Goal: Information Seeking & Learning: Learn about a topic

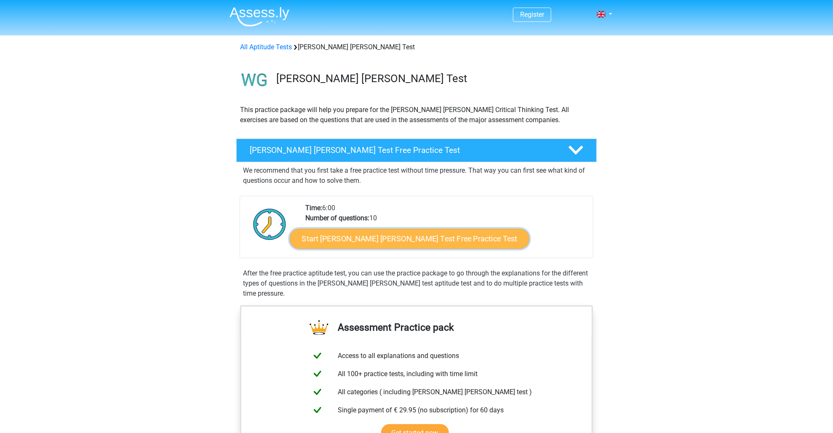
click at [406, 238] on link "Start Watson Glaser Test Free Practice Test" at bounding box center [410, 239] width 240 height 20
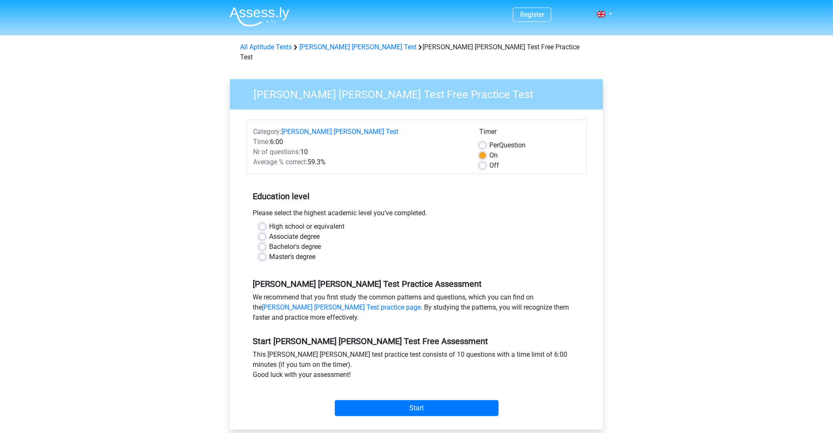
click at [269, 252] on label "Master's degree" at bounding box center [292, 257] width 46 height 10
click at [263, 252] on input "Master's degree" at bounding box center [262, 256] width 7 height 8
radio input "true"
click at [269, 242] on label "Bachelor's degree" at bounding box center [295, 247] width 52 height 10
click at [261, 242] on input "Bachelor's degree" at bounding box center [262, 246] width 7 height 8
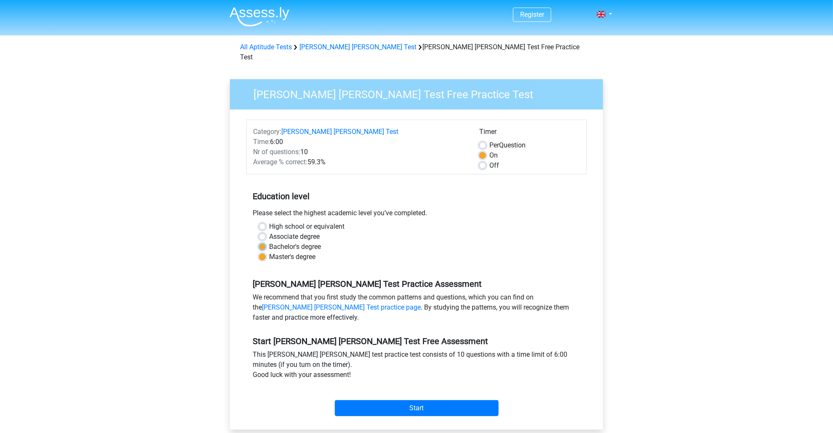
radio input "true"
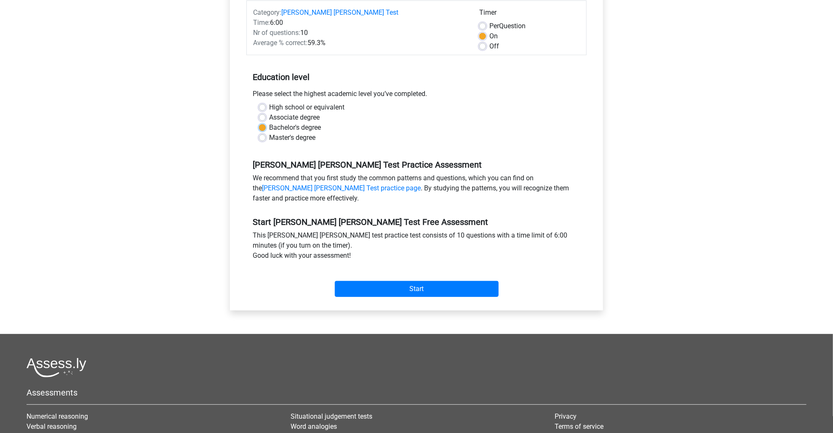
scroll to position [126, 0]
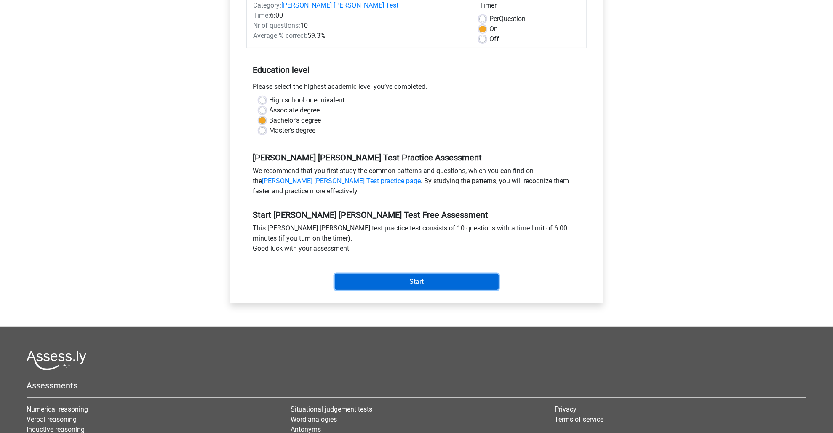
click at [465, 274] on input "Start" at bounding box center [417, 282] width 164 height 16
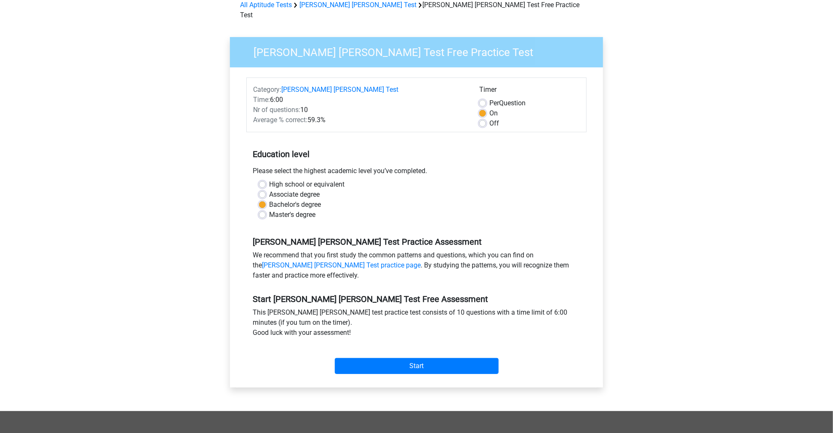
click at [490, 118] on label "Off" at bounding box center [495, 123] width 10 height 10
click at [484, 118] on input "Off" at bounding box center [483, 122] width 7 height 8
radio input "true"
click at [454, 358] on input "Start" at bounding box center [417, 366] width 164 height 16
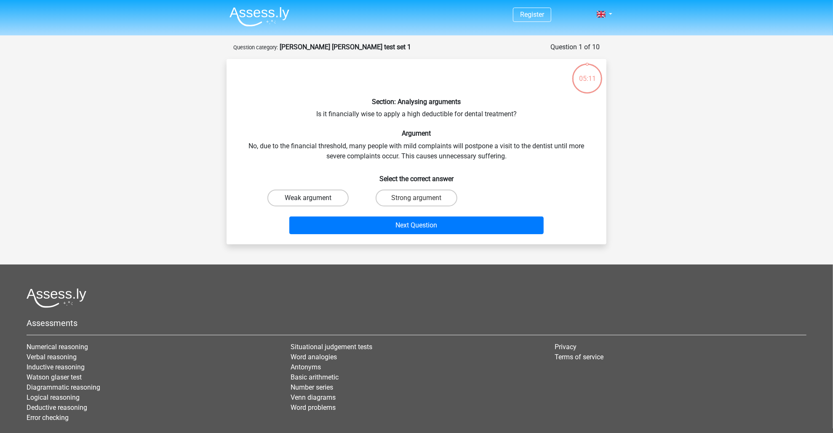
click at [329, 199] on label "Weak argument" at bounding box center [308, 198] width 81 height 17
click at [314, 199] on input "Weak argument" at bounding box center [310, 200] width 5 height 5
radio input "true"
click at [416, 198] on label "Strong argument" at bounding box center [416, 198] width 81 height 17
click at [417, 198] on input "Strong argument" at bounding box center [419, 200] width 5 height 5
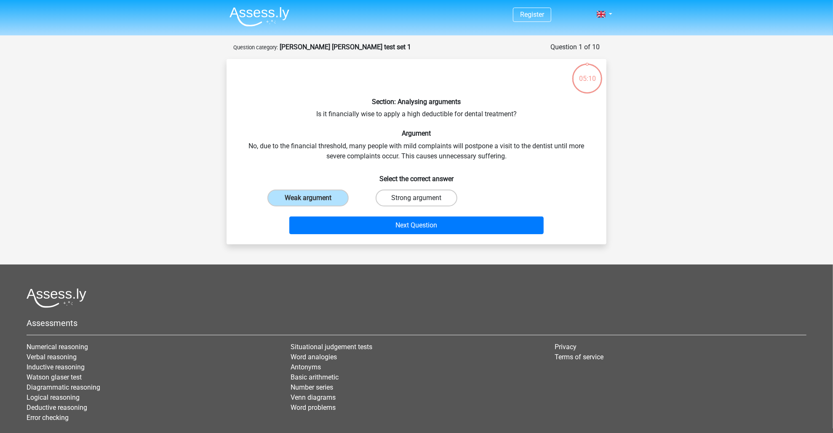
radio input "true"
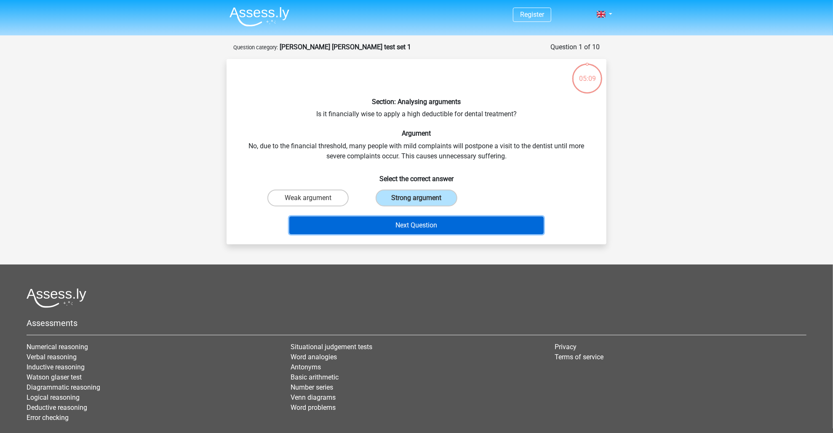
click at [429, 226] on button "Next Question" at bounding box center [416, 226] width 255 height 18
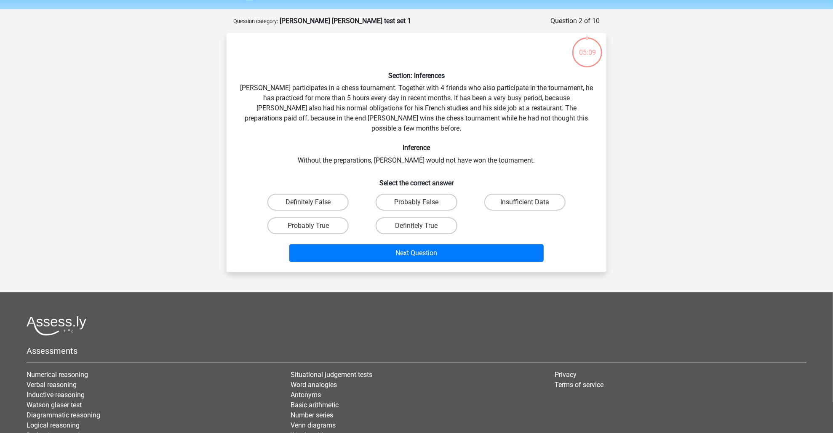
scroll to position [42, 0]
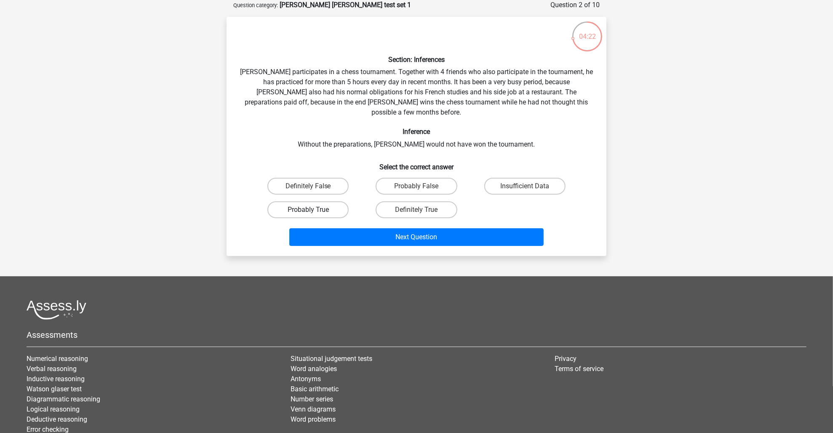
click at [326, 201] on label "Probably True" at bounding box center [308, 209] width 81 height 17
click at [314, 210] on input "Probably True" at bounding box center [310, 212] width 5 height 5
radio input "true"
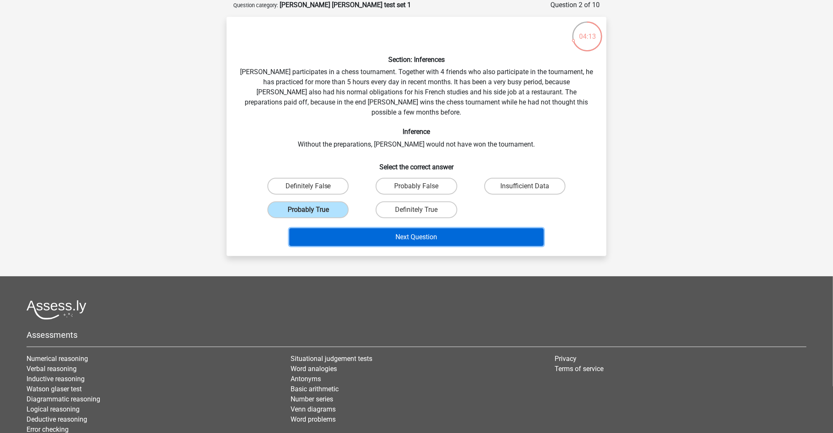
click at [472, 228] on button "Next Question" at bounding box center [416, 237] width 255 height 18
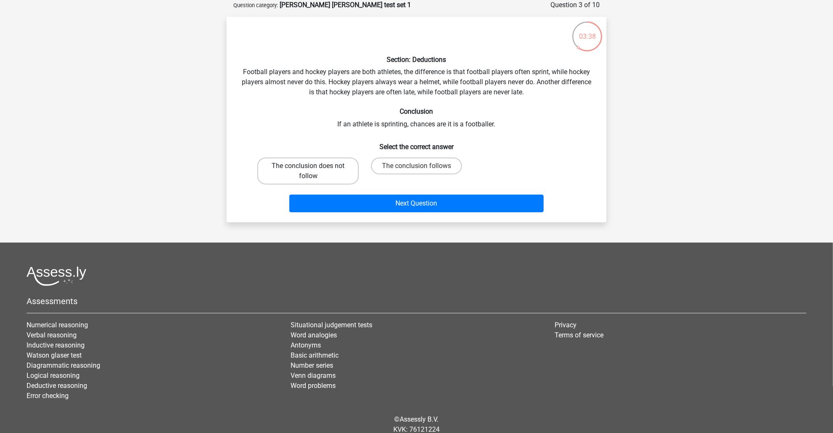
click at [284, 167] on label "The conclusion does not follow" at bounding box center [308, 171] width 102 height 27
click at [308, 167] on input "The conclusion does not follow" at bounding box center [310, 168] width 5 height 5
radio input "true"
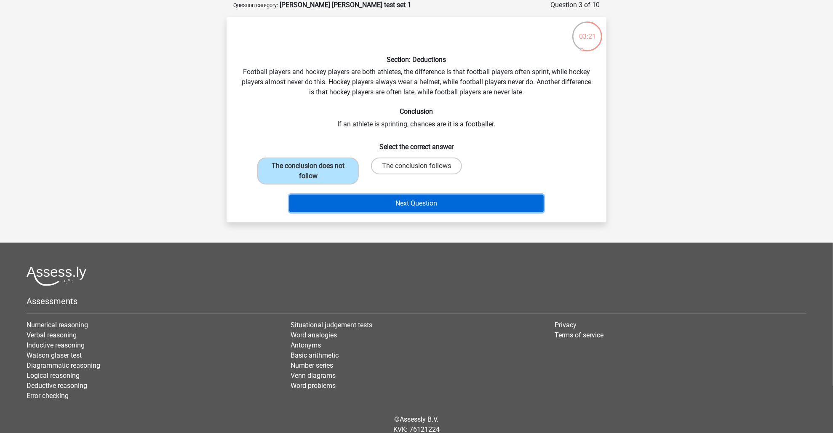
click at [418, 204] on button "Next Question" at bounding box center [416, 204] width 255 height 18
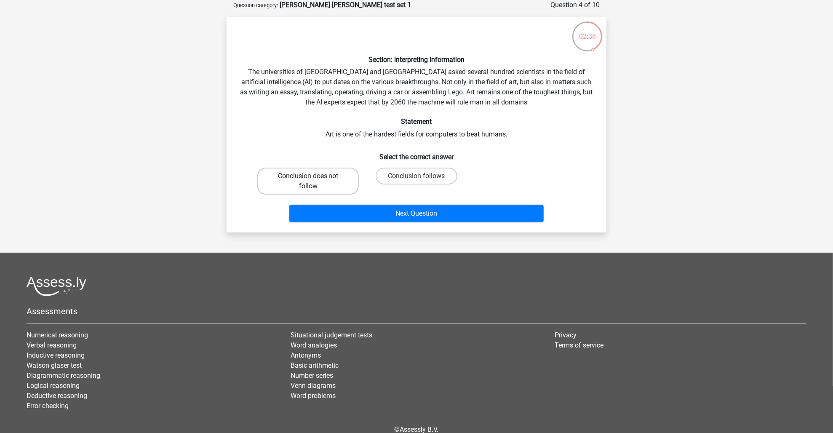
click at [302, 192] on label "Conclusion does not follow" at bounding box center [308, 181] width 102 height 27
click at [308, 182] on input "Conclusion does not follow" at bounding box center [310, 178] width 5 height 5
radio input "true"
click at [416, 172] on label "Conclusion follows" at bounding box center [416, 176] width 81 height 17
click at [417, 176] on input "Conclusion follows" at bounding box center [419, 178] width 5 height 5
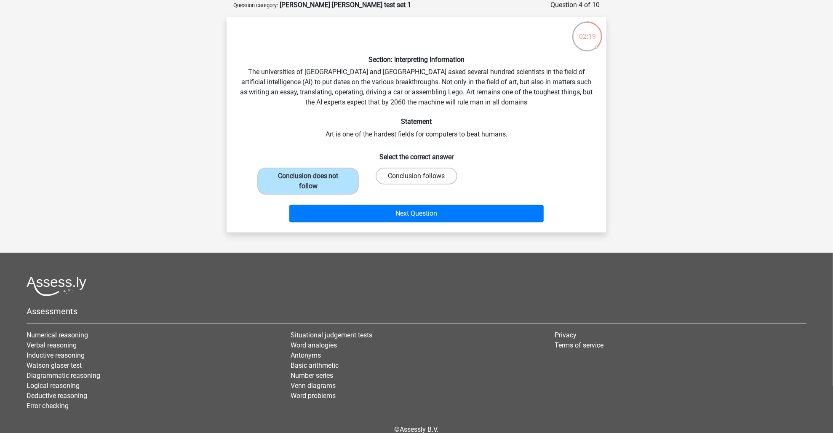
radio input "true"
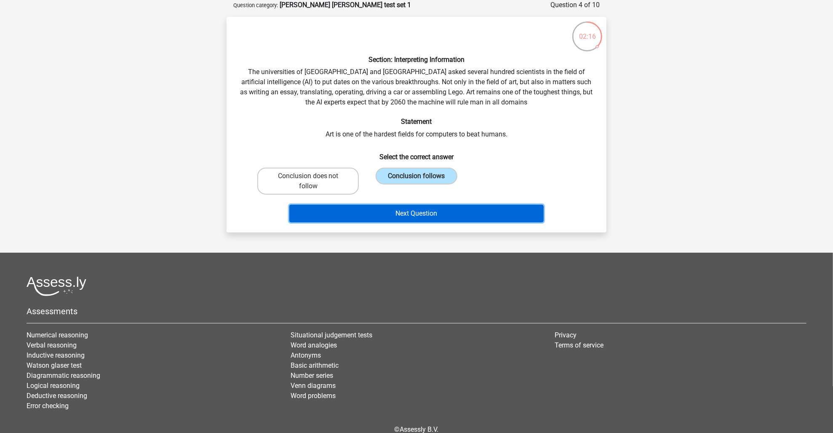
click at [455, 209] on button "Next Question" at bounding box center [416, 214] width 255 height 18
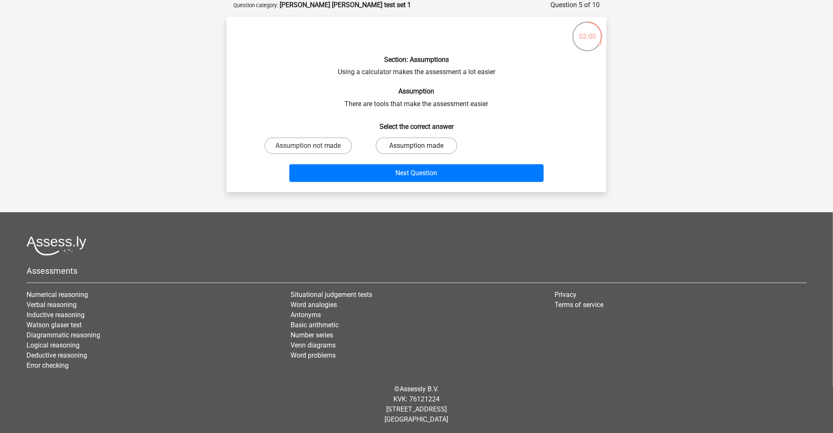
click at [402, 141] on label "Assumption made" at bounding box center [416, 145] width 81 height 17
click at [417, 146] on input "Assumption made" at bounding box center [419, 148] width 5 height 5
radio input "true"
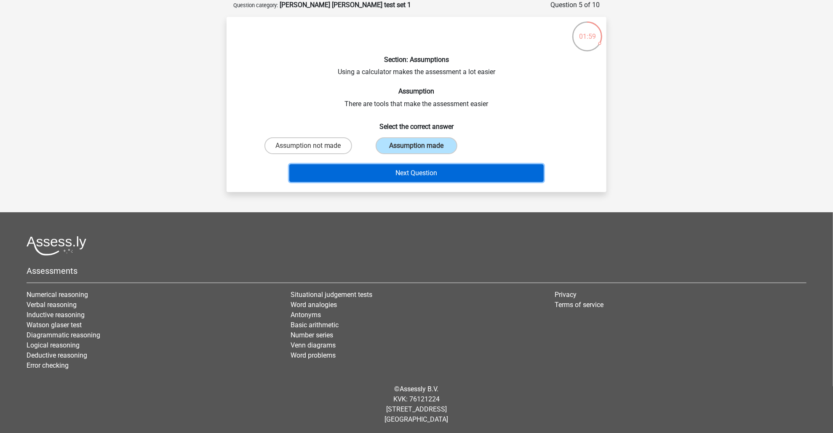
click at [429, 175] on button "Next Question" at bounding box center [416, 173] width 255 height 18
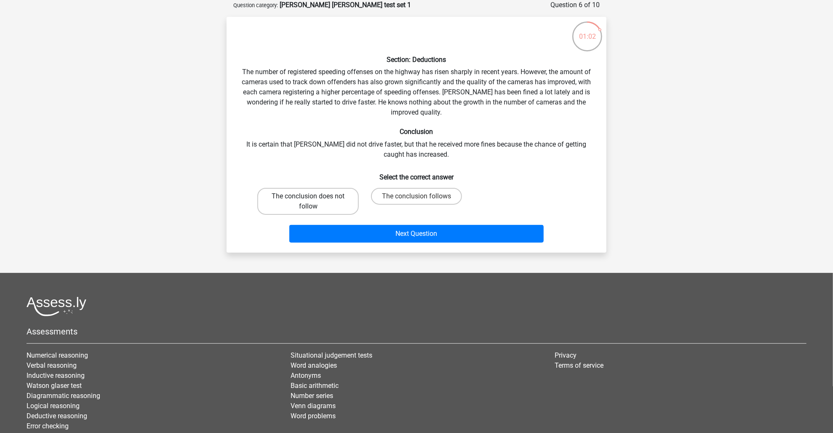
click at [316, 205] on label "The conclusion does not follow" at bounding box center [308, 201] width 102 height 27
click at [314, 202] on input "The conclusion does not follow" at bounding box center [310, 198] width 5 height 5
radio input "true"
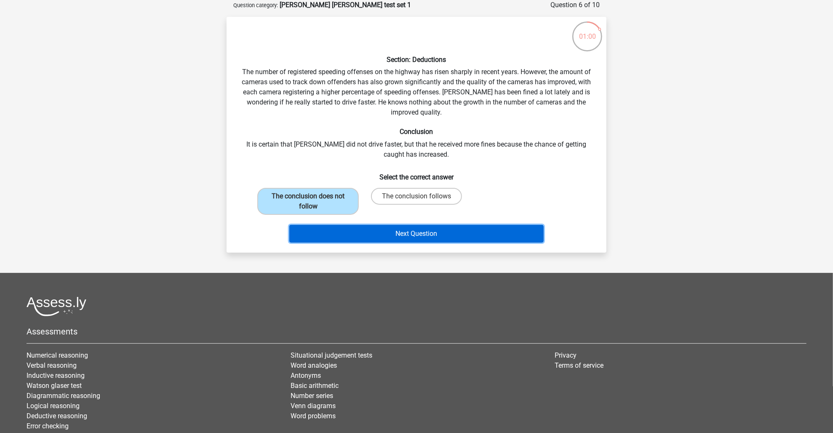
click at [430, 236] on button "Next Question" at bounding box center [416, 234] width 255 height 18
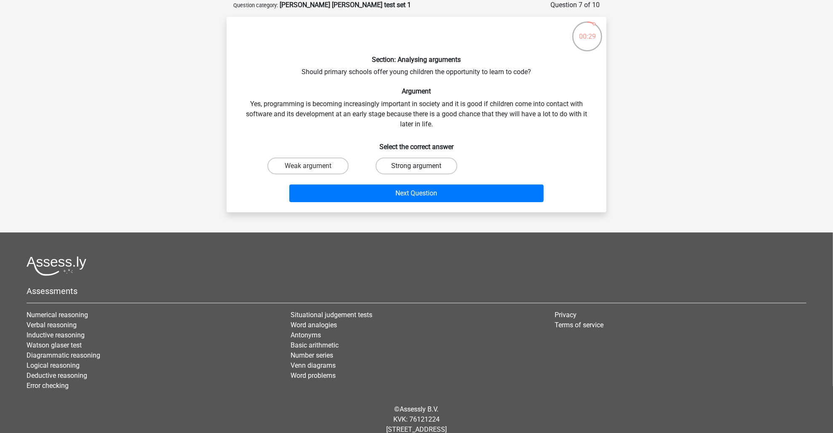
click at [409, 169] on label "Strong argument" at bounding box center [416, 166] width 81 height 17
click at [417, 169] on input "Strong argument" at bounding box center [419, 168] width 5 height 5
radio input "true"
click at [306, 168] on label "Weak argument" at bounding box center [308, 166] width 81 height 17
click at [308, 168] on input "Weak argument" at bounding box center [310, 168] width 5 height 5
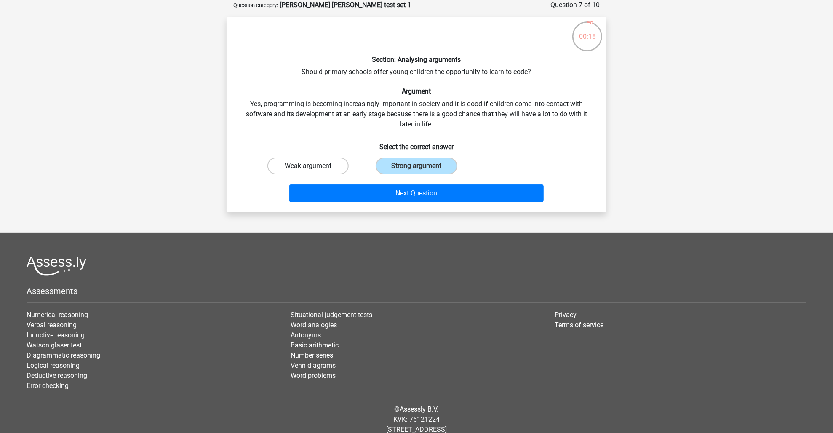
radio input "true"
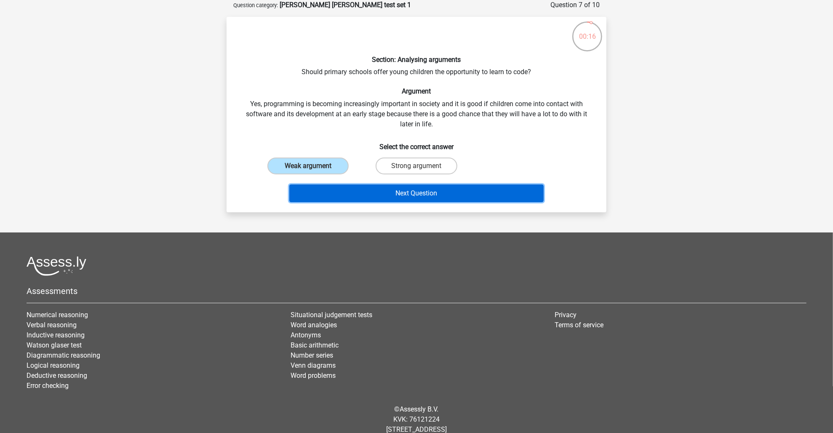
click at [390, 190] on button "Next Question" at bounding box center [416, 194] width 255 height 18
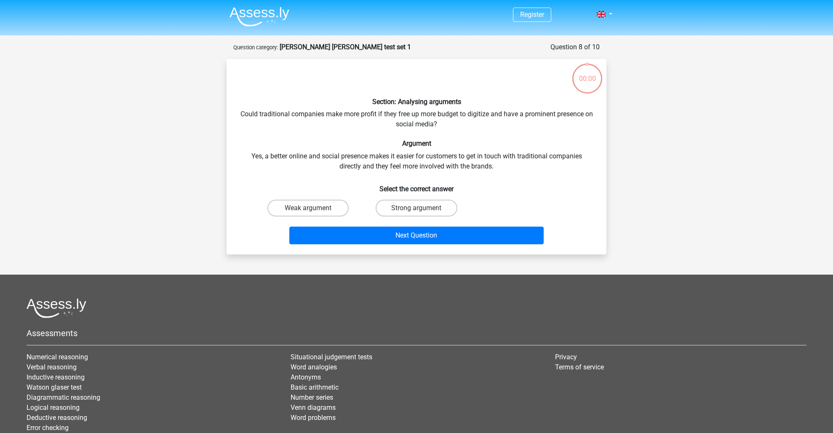
scroll to position [42, 0]
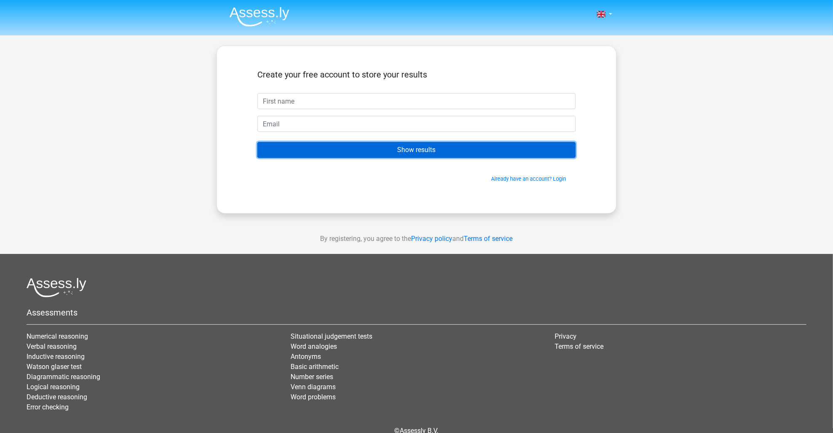
click at [431, 155] on input "Show results" at bounding box center [416, 150] width 319 height 16
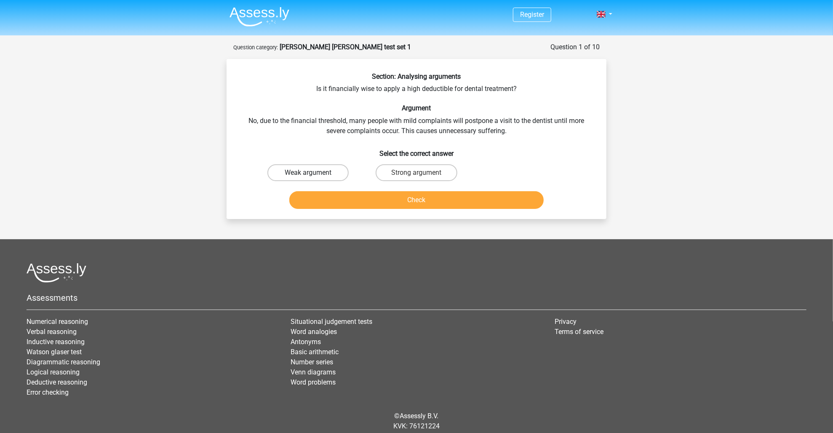
click at [305, 180] on label "Weak argument" at bounding box center [308, 172] width 81 height 17
click at [308, 178] on input "Weak argument" at bounding box center [310, 175] width 5 height 5
radio input "true"
click at [307, 173] on label "Weak argument" at bounding box center [308, 172] width 81 height 17
click at [308, 173] on input "Weak argument" at bounding box center [310, 175] width 5 height 5
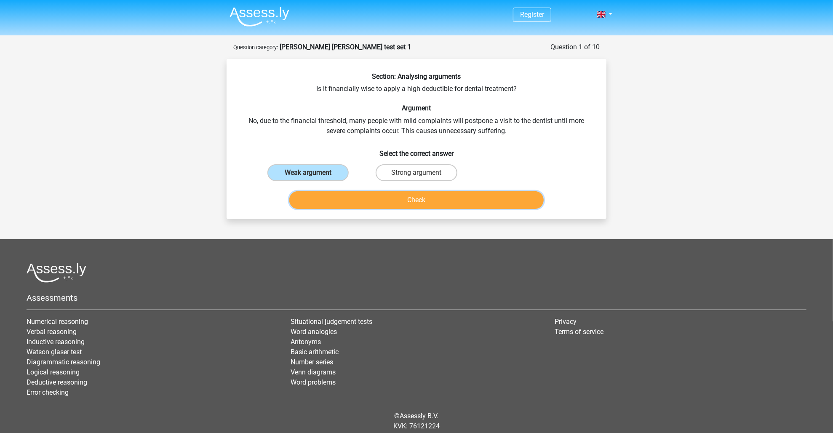
click at [430, 204] on button "Check" at bounding box center [416, 200] width 255 height 18
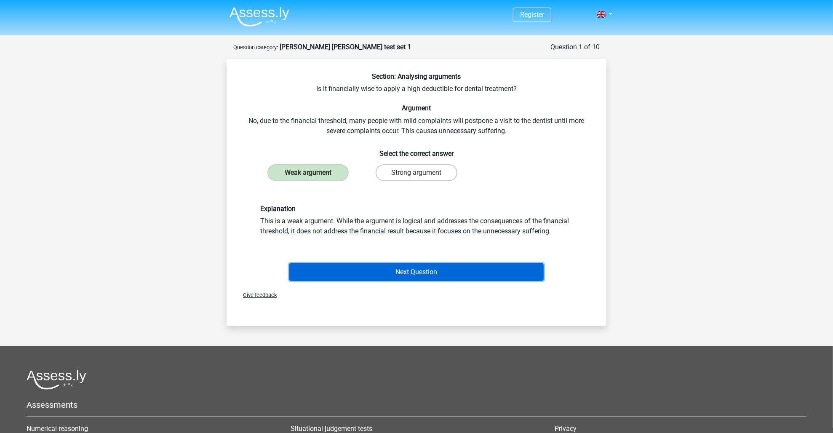
click at [482, 268] on button "Next Question" at bounding box center [416, 272] width 255 height 18
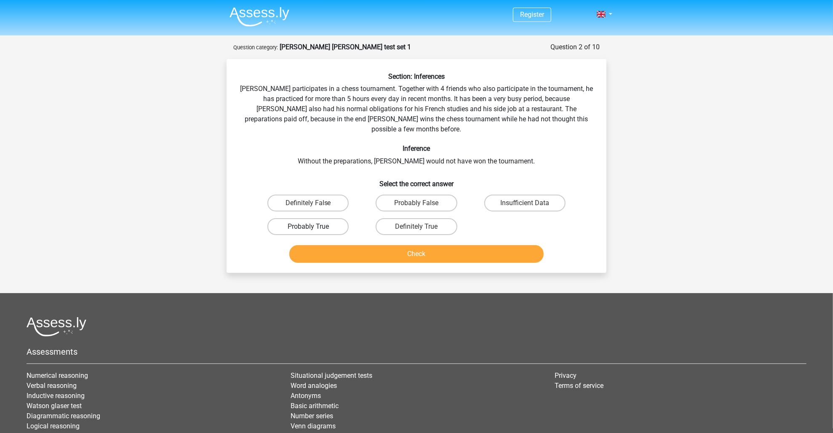
click at [321, 218] on label "Probably True" at bounding box center [308, 226] width 81 height 17
click at [314, 227] on input "Probably True" at bounding box center [310, 229] width 5 height 5
radio input "true"
click at [367, 246] on button "Check" at bounding box center [416, 254] width 255 height 18
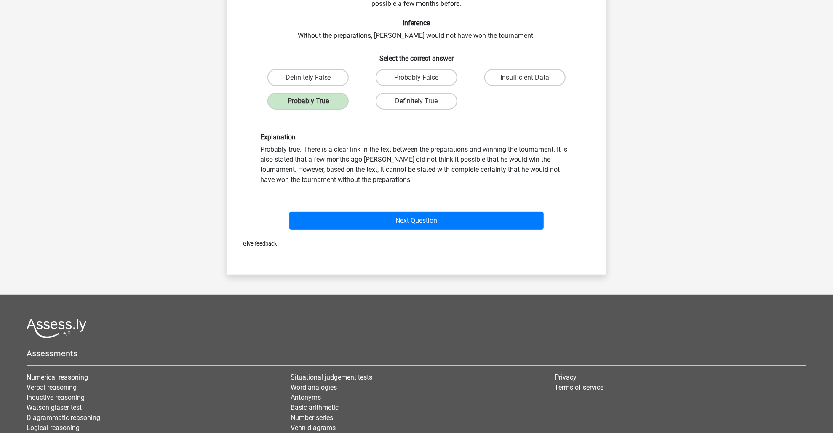
scroll to position [126, 0]
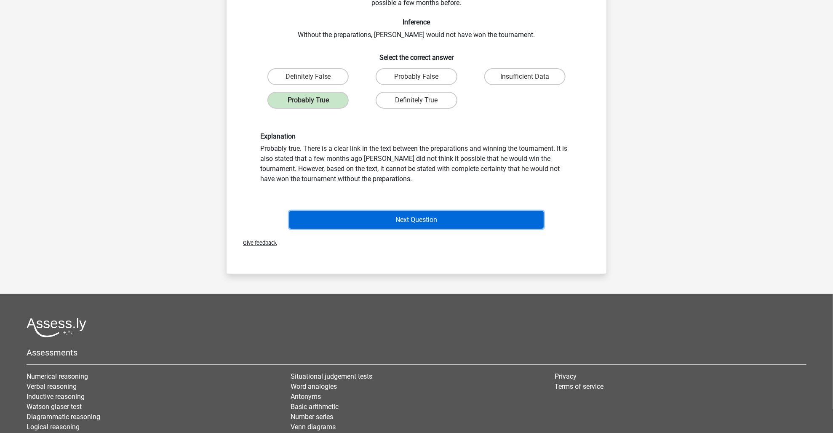
click at [392, 213] on button "Next Question" at bounding box center [416, 220] width 255 height 18
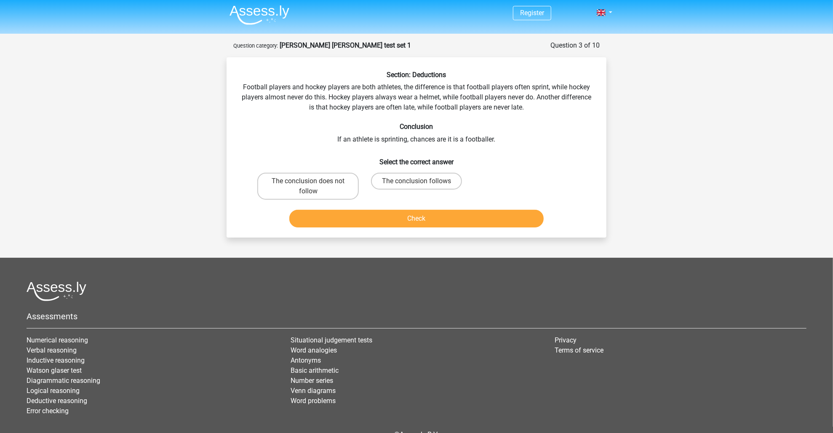
scroll to position [0, 0]
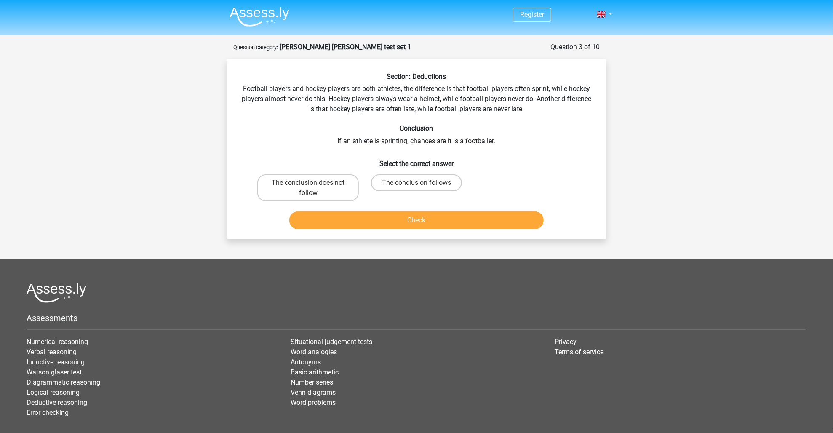
click at [309, 188] on div "The conclusion does not follow" at bounding box center [308, 187] width 102 height 27
click at [332, 186] on label "The conclusion does not follow" at bounding box center [308, 187] width 102 height 27
click at [314, 186] on input "The conclusion does not follow" at bounding box center [310, 185] width 5 height 5
radio input "true"
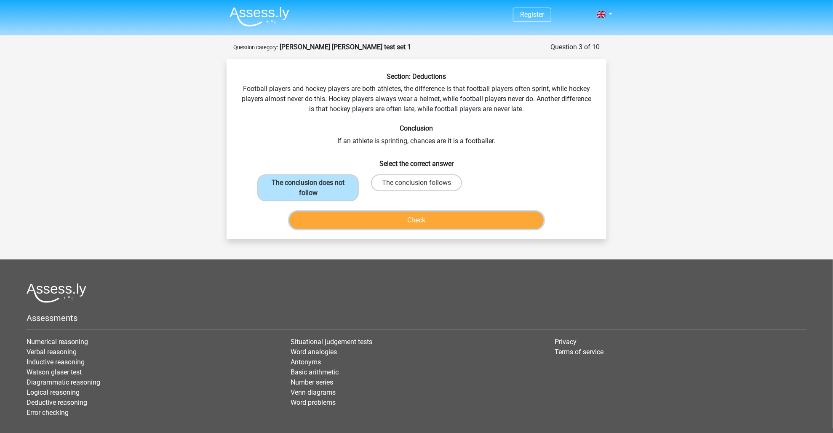
click at [413, 221] on button "Check" at bounding box center [416, 221] width 255 height 18
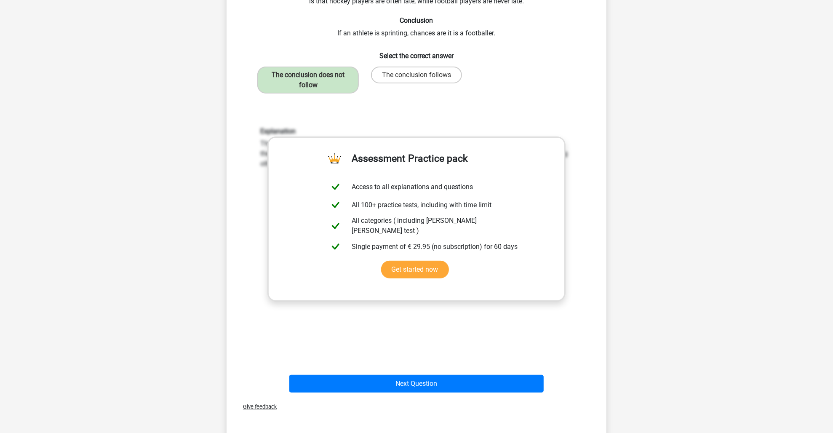
scroll to position [126, 0]
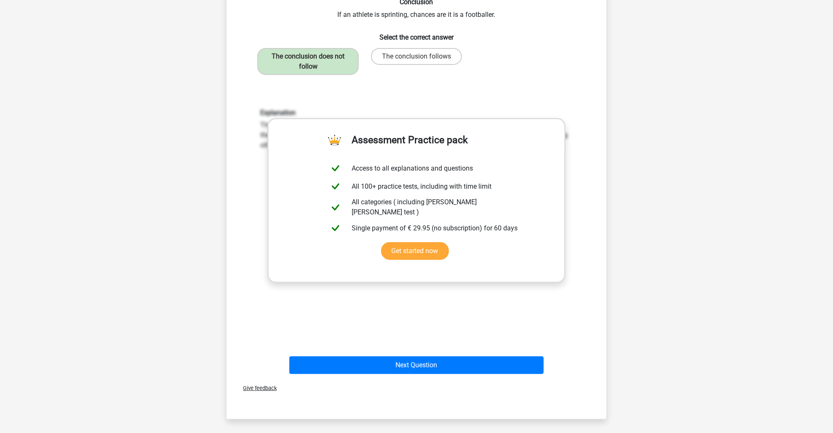
drag, startPoint x: 476, startPoint y: 305, endPoint x: 470, endPoint y: 342, distance: 37.1
click at [476, 305] on div "Explanation The conclusion does not follow. Nothing is stated about how many fo…" at bounding box center [416, 218] width 353 height 261
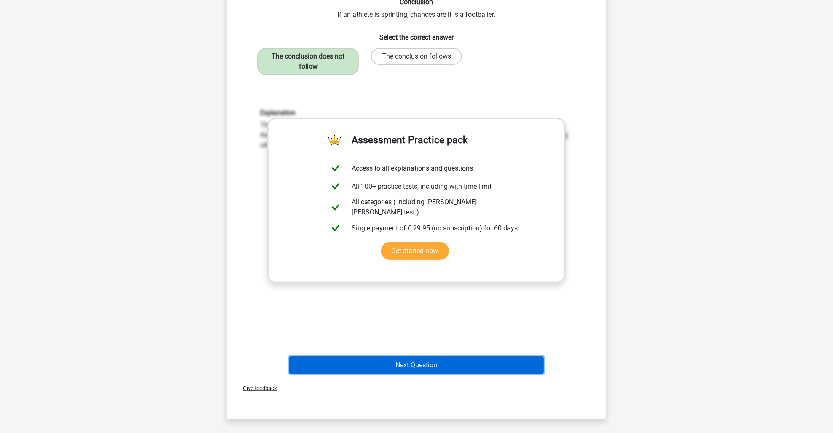
click at [395, 369] on button "Next Question" at bounding box center [416, 365] width 255 height 18
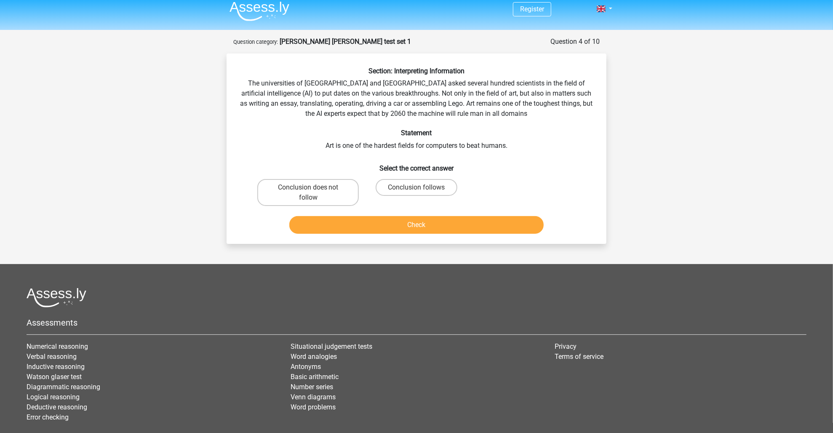
scroll to position [0, 0]
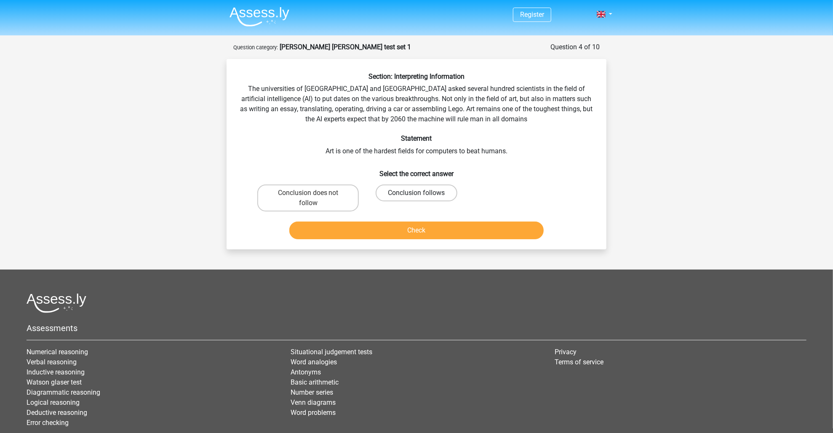
click at [388, 199] on label "Conclusion follows" at bounding box center [416, 193] width 81 height 17
click at [417, 198] on input "Conclusion follows" at bounding box center [419, 195] width 5 height 5
radio input "true"
click at [439, 236] on button "Check" at bounding box center [416, 231] width 255 height 18
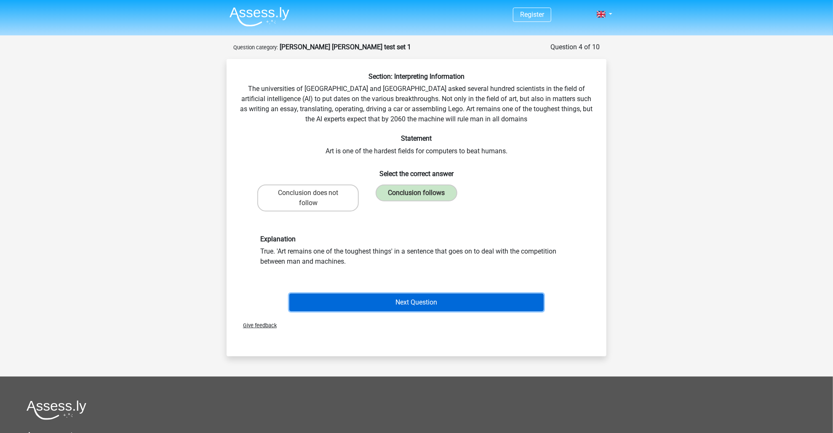
click at [412, 302] on button "Next Question" at bounding box center [416, 303] width 255 height 18
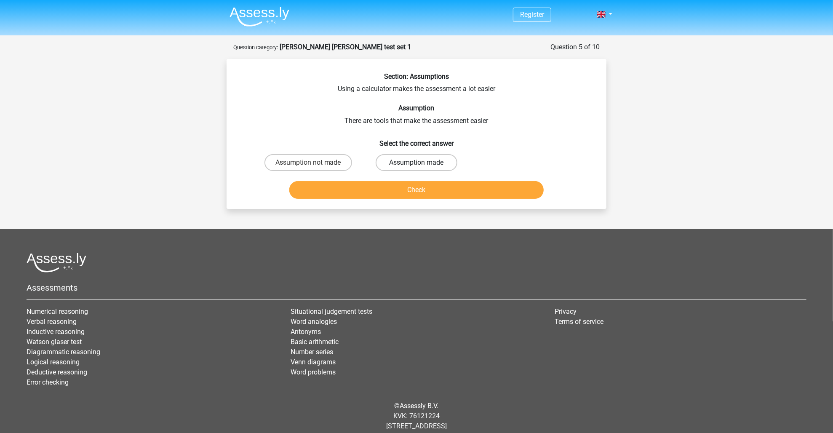
click at [429, 163] on label "Assumption made" at bounding box center [416, 162] width 81 height 17
click at [422, 163] on input "Assumption made" at bounding box center [419, 165] width 5 height 5
radio input "true"
click at [431, 189] on button "Check" at bounding box center [416, 190] width 255 height 18
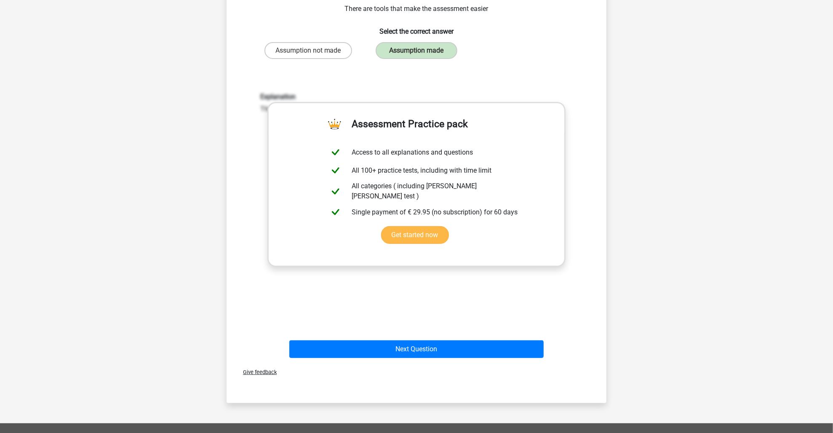
scroll to position [126, 0]
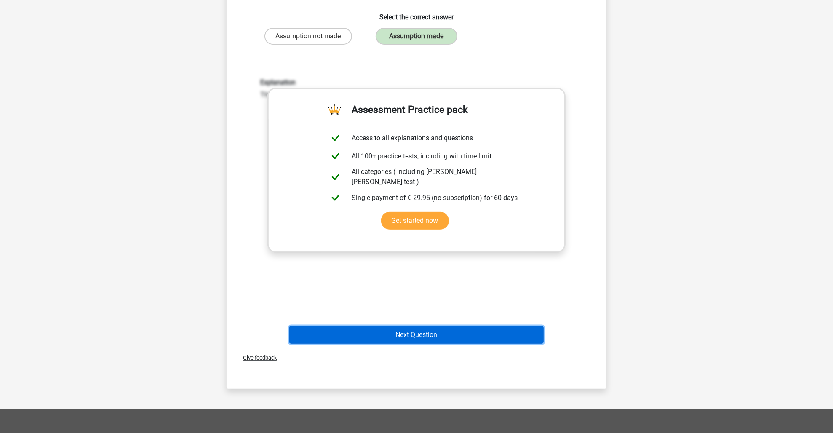
click at [479, 336] on button "Next Question" at bounding box center [416, 335] width 255 height 18
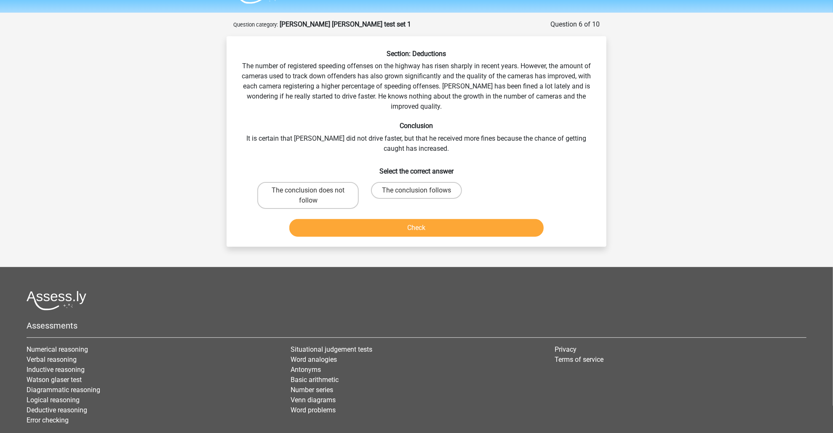
scroll to position [0, 0]
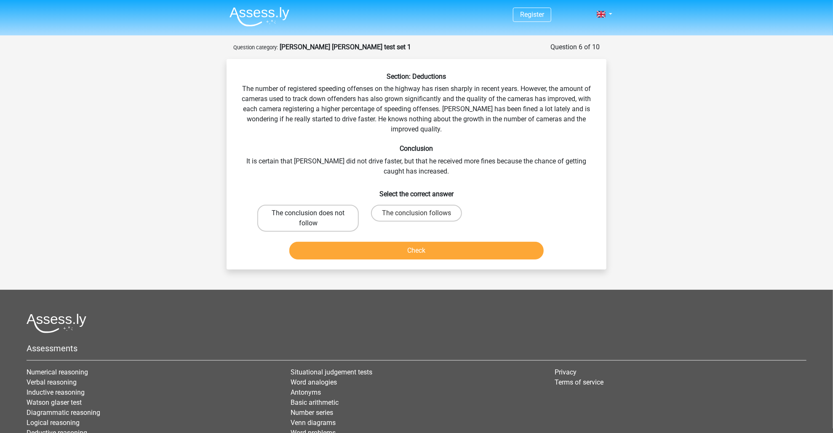
click at [303, 216] on label "The conclusion does not follow" at bounding box center [308, 218] width 102 height 27
click at [308, 216] on input "The conclusion does not follow" at bounding box center [310, 215] width 5 height 5
radio input "true"
click at [472, 249] on button "Check" at bounding box center [416, 251] width 255 height 18
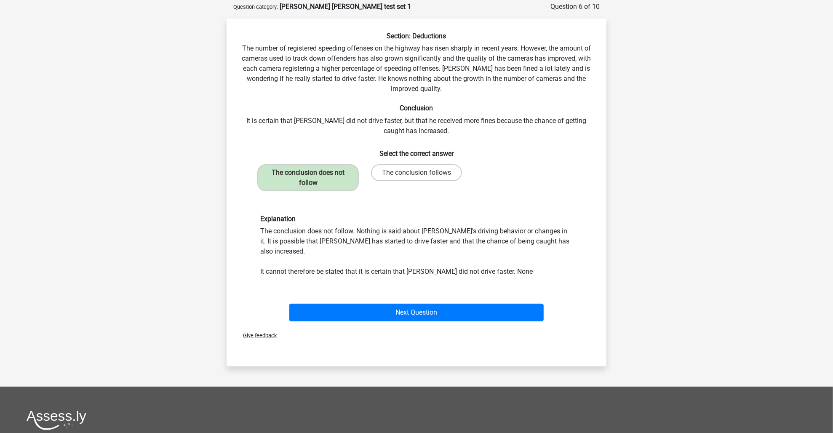
scroll to position [42, 0]
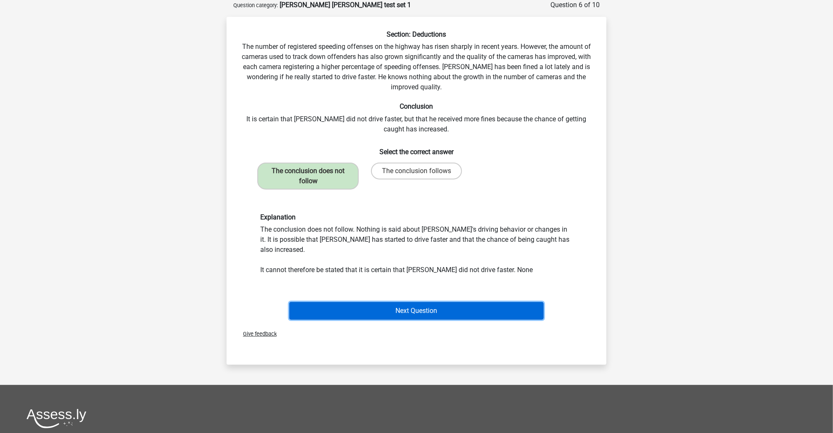
click at [403, 302] on button "Next Question" at bounding box center [416, 311] width 255 height 18
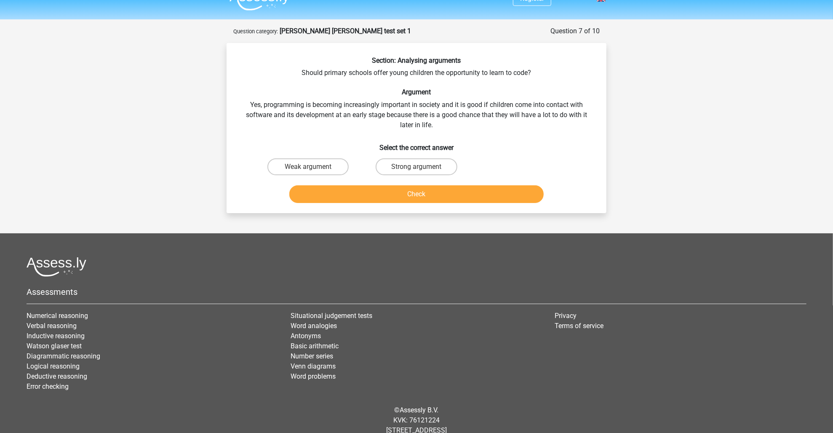
scroll to position [0, 0]
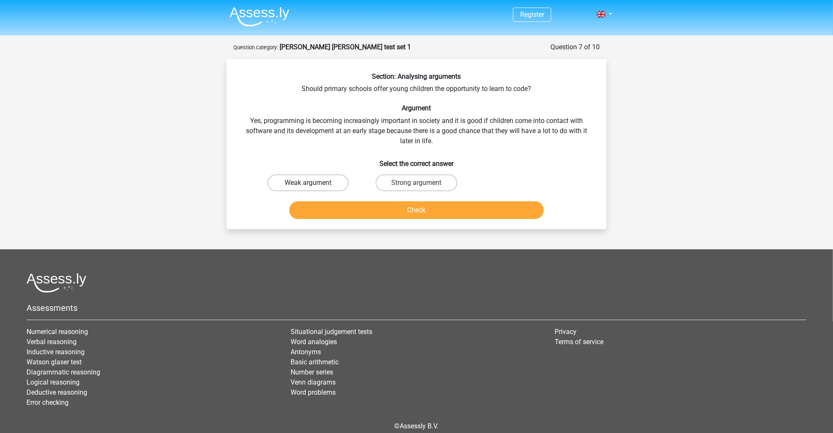
click at [318, 179] on label "Weak argument" at bounding box center [308, 182] width 81 height 17
click at [314, 183] on input "Weak argument" at bounding box center [310, 185] width 5 height 5
radio input "true"
click at [395, 209] on button "Check" at bounding box center [416, 210] width 255 height 18
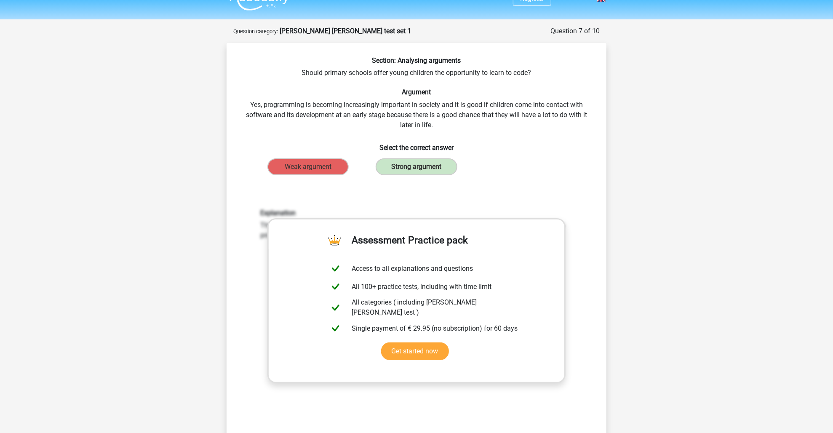
scroll to position [42, 0]
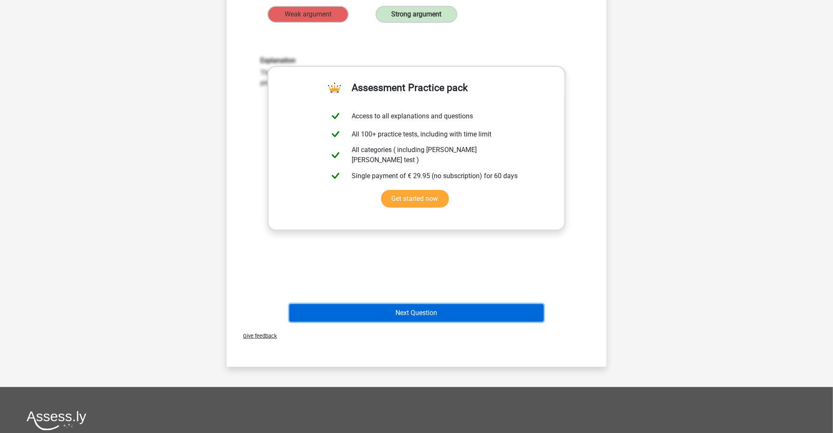
click at [420, 316] on button "Next Question" at bounding box center [416, 313] width 255 height 18
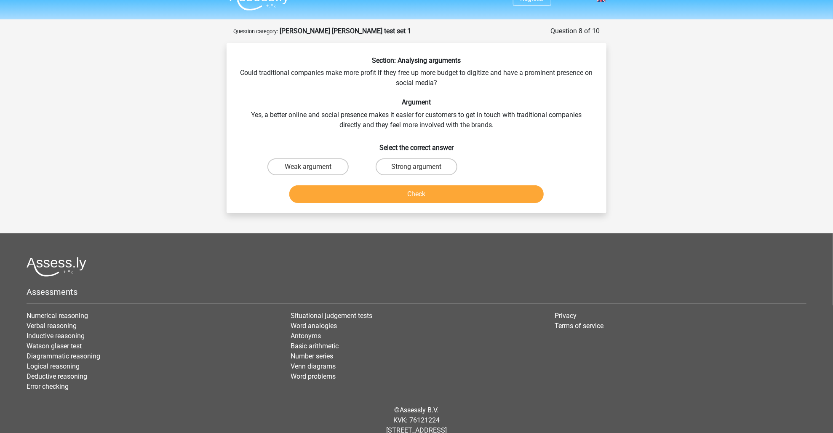
scroll to position [0, 0]
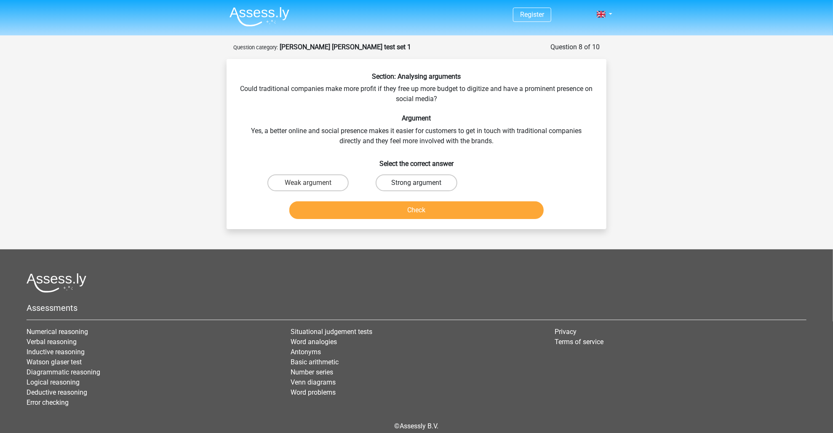
click at [402, 175] on label "Strong argument" at bounding box center [416, 182] width 81 height 17
click at [417, 183] on input "Strong argument" at bounding box center [419, 185] width 5 height 5
radio input "true"
click at [421, 211] on button "Check" at bounding box center [416, 210] width 255 height 18
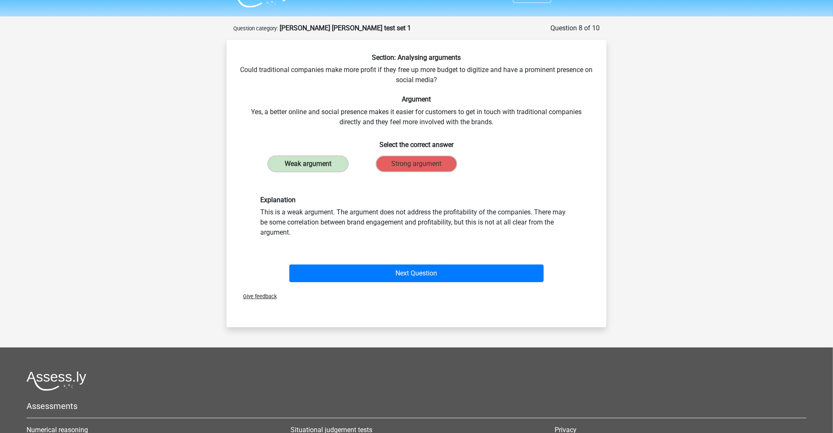
scroll to position [42, 0]
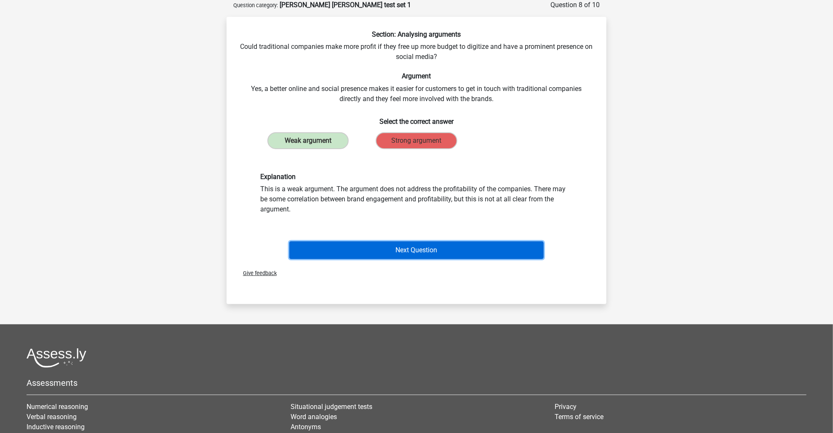
click at [383, 249] on button "Next Question" at bounding box center [416, 250] width 255 height 18
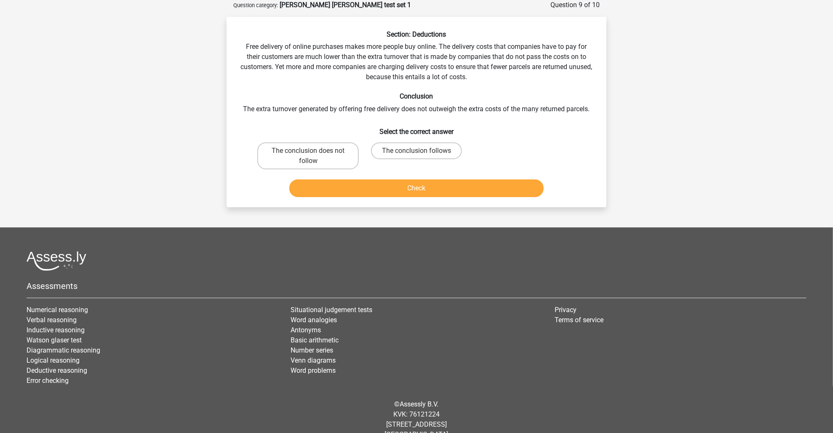
scroll to position [0, 0]
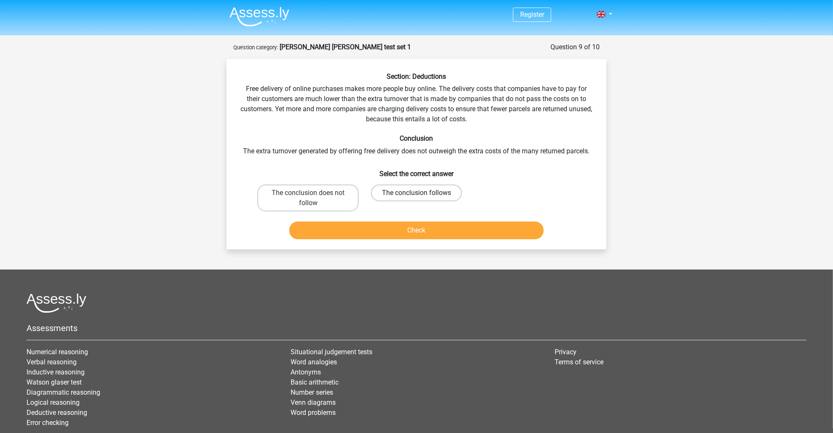
click at [413, 192] on label "The conclusion follows" at bounding box center [416, 193] width 91 height 17
click at [417, 193] on input "The conclusion follows" at bounding box center [419, 195] width 5 height 5
radio input "true"
click at [460, 228] on button "Check" at bounding box center [416, 231] width 255 height 18
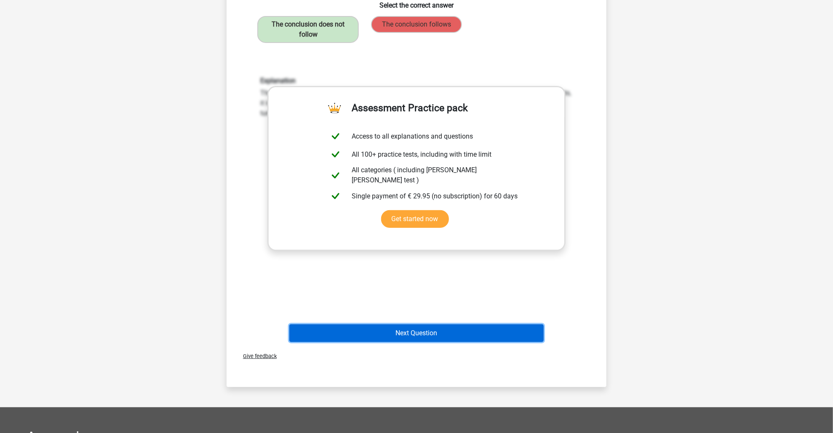
click at [429, 326] on button "Next Question" at bounding box center [416, 333] width 255 height 18
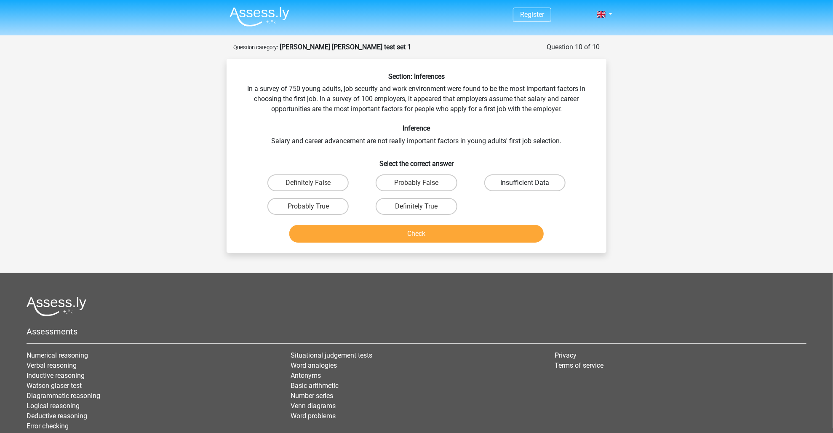
click at [540, 180] on label "Insufficient Data" at bounding box center [525, 182] width 81 height 17
click at [531, 183] on input "Insufficient Data" at bounding box center [527, 185] width 5 height 5
radio input "true"
click at [506, 228] on button "Check" at bounding box center [416, 234] width 255 height 18
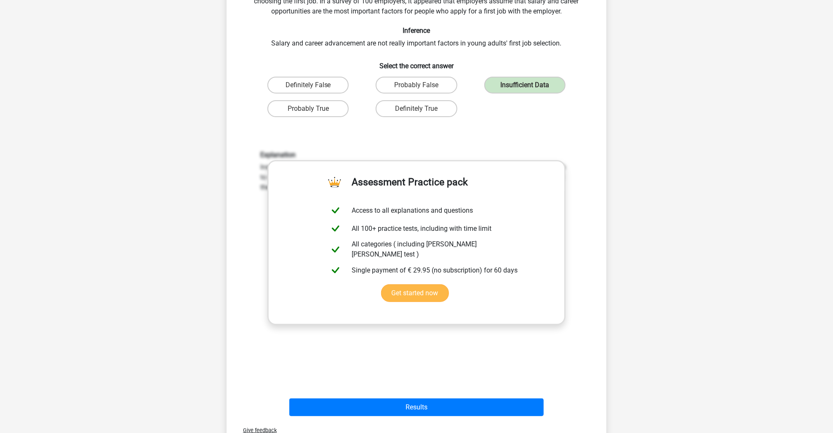
scroll to position [169, 0]
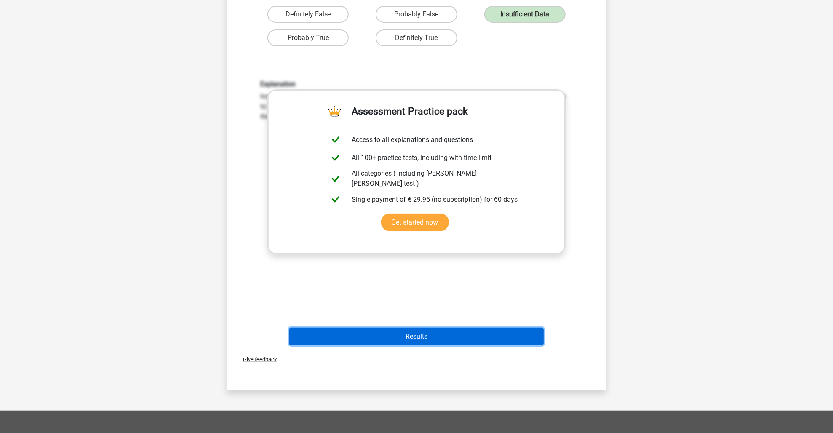
click at [476, 331] on button "Results" at bounding box center [416, 337] width 255 height 18
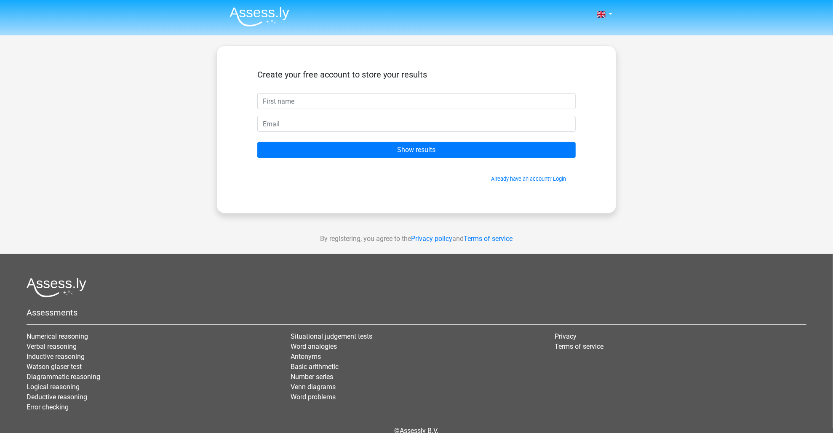
click at [320, 101] on input "text" at bounding box center [416, 101] width 319 height 16
type input "[PERSON_NAME]"
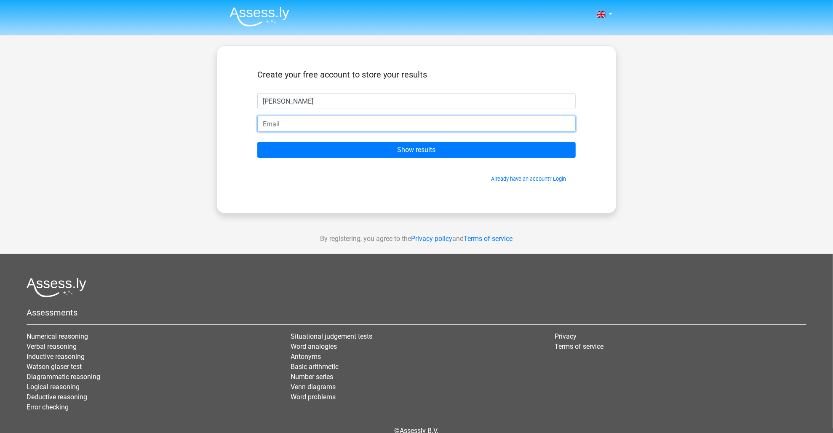
click at [297, 125] on input "email" at bounding box center [416, 124] width 319 height 16
type input "s"
click at [297, 125] on input "email" at bounding box center [416, 124] width 319 height 16
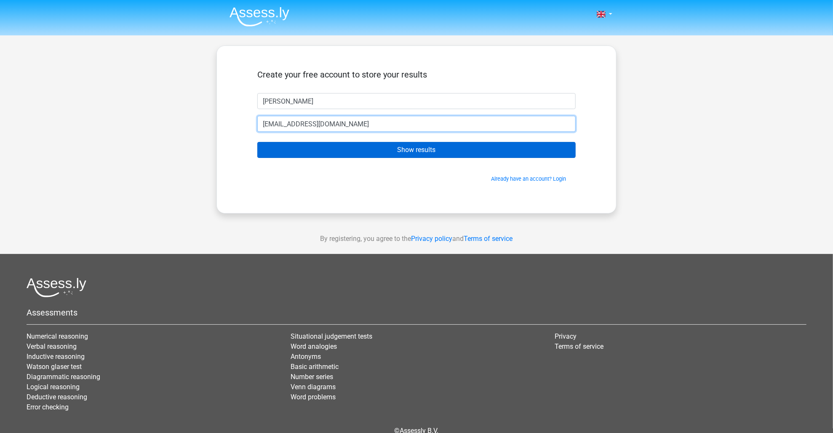
type input "[EMAIL_ADDRESS][DOMAIN_NAME]"
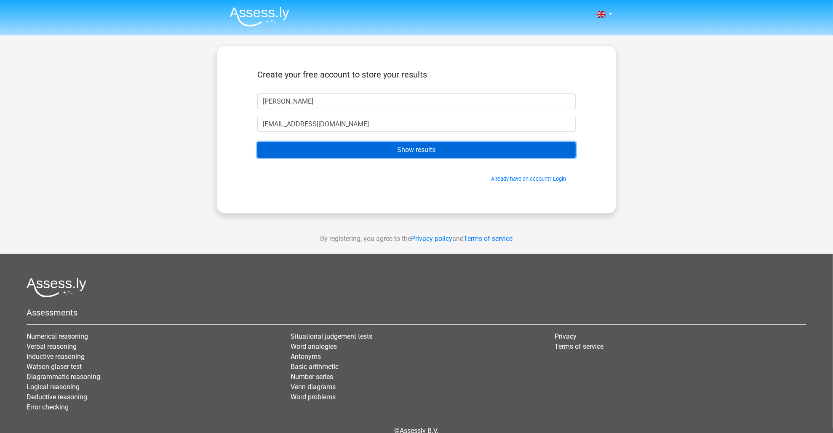
click at [411, 157] on input "Show results" at bounding box center [416, 150] width 319 height 16
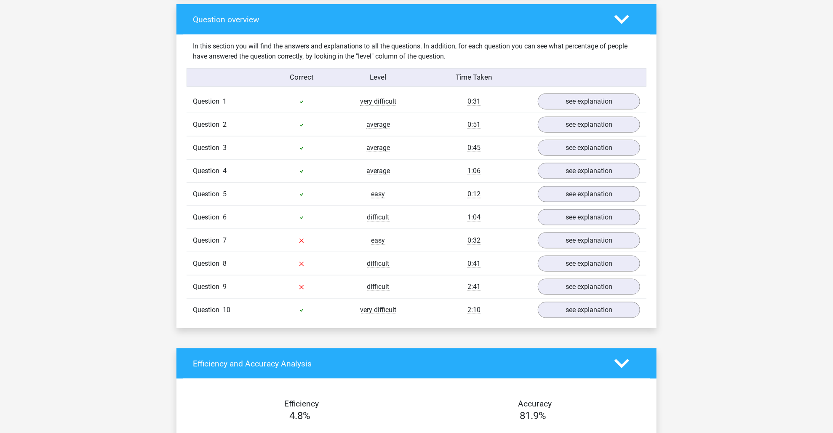
scroll to position [632, 0]
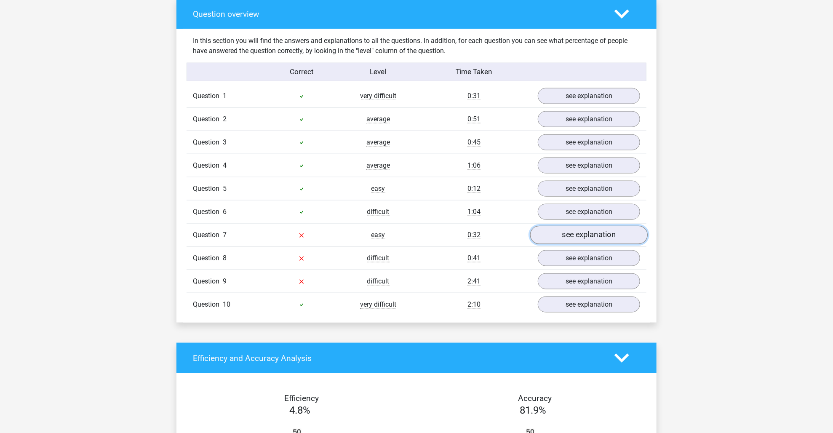
click at [614, 228] on link "see explanation" at bounding box center [590, 235] width 118 height 19
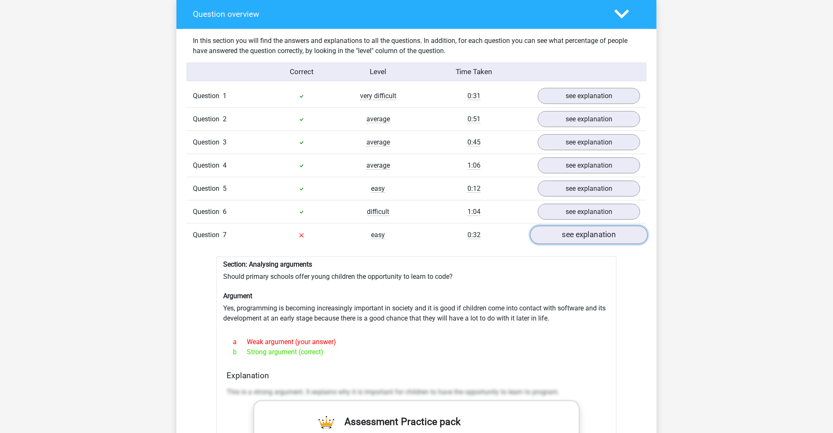
click at [578, 226] on link "see explanation" at bounding box center [590, 235] width 118 height 19
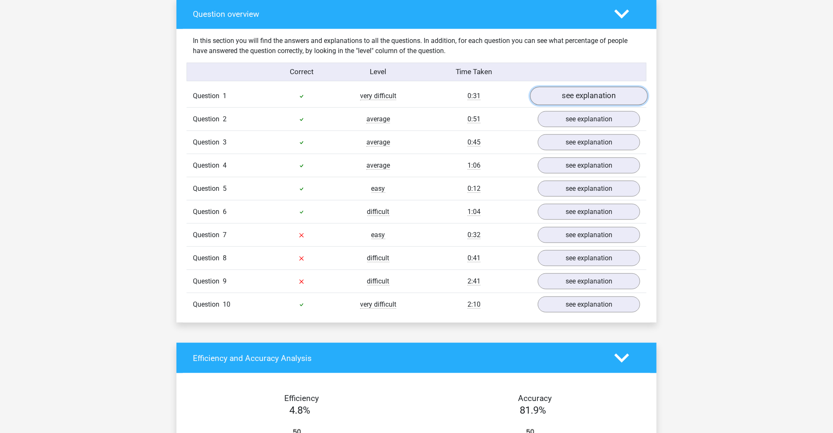
click at [591, 89] on link "see explanation" at bounding box center [590, 96] width 118 height 19
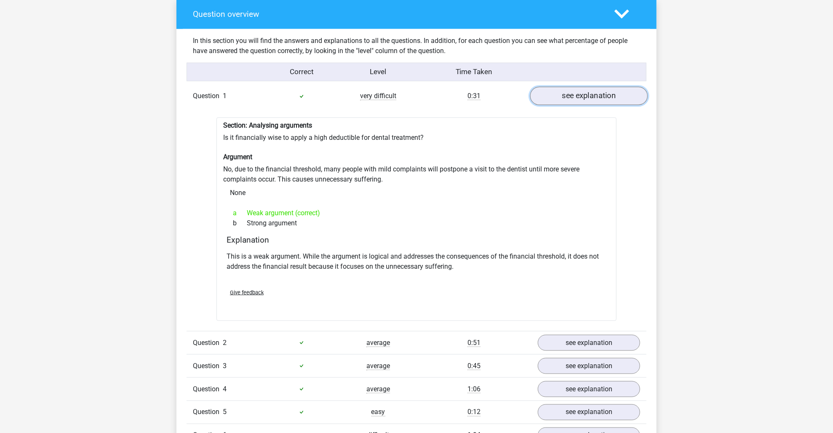
click at [591, 89] on link "see explanation" at bounding box center [590, 96] width 118 height 19
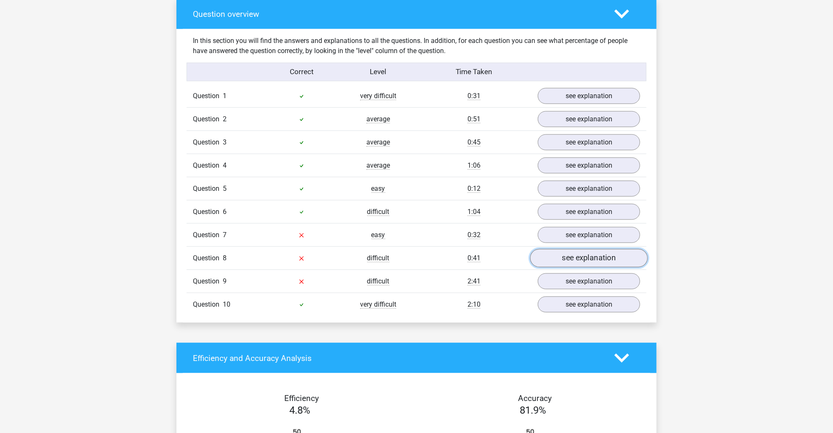
click at [575, 249] on link "see explanation" at bounding box center [590, 258] width 118 height 19
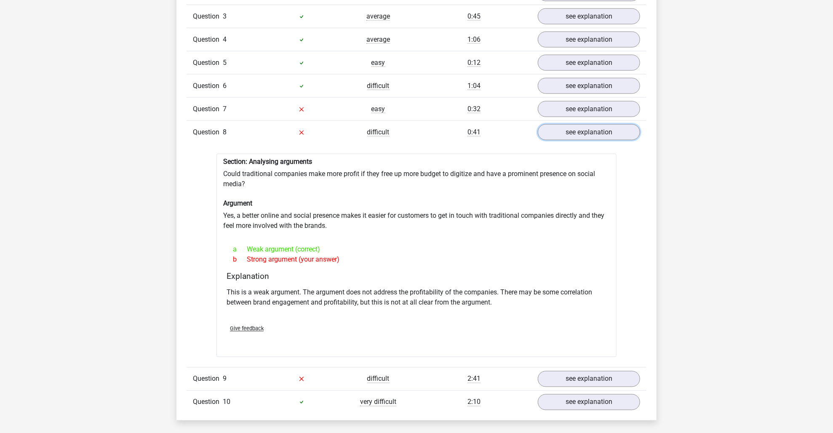
scroll to position [758, 0]
click at [572, 125] on link "see explanation" at bounding box center [590, 132] width 118 height 19
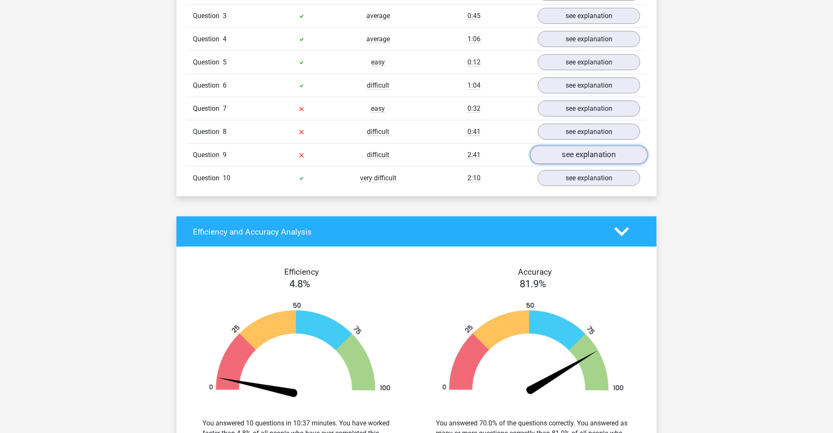
click at [573, 146] on link "see explanation" at bounding box center [590, 155] width 118 height 19
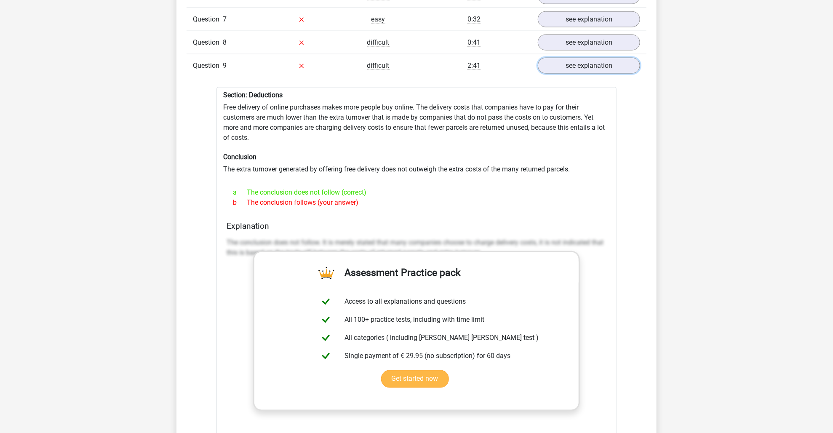
scroll to position [801, 0]
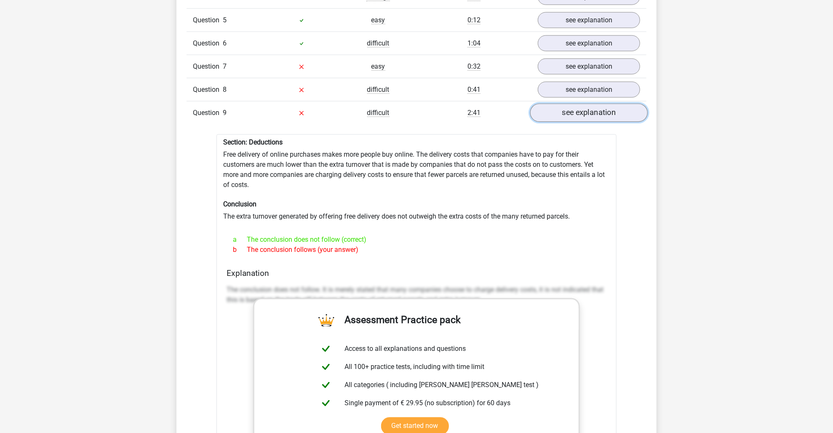
click at [573, 106] on link "see explanation" at bounding box center [590, 113] width 118 height 19
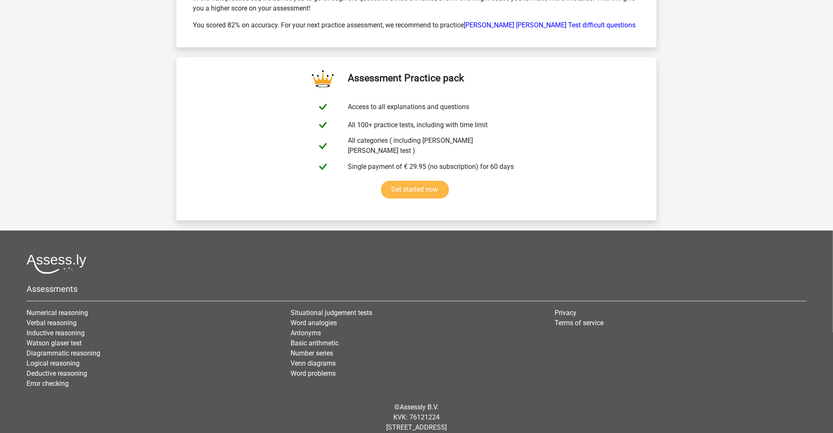
scroll to position [1387, 0]
